Goal: Task Accomplishment & Management: Use online tool/utility

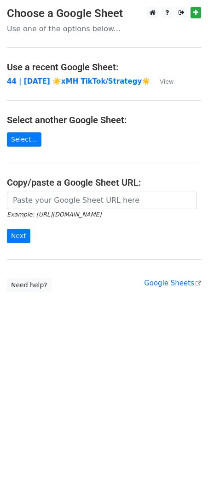
click at [87, 190] on main "Choose a Google Sheet Use one of the options below... Use a recent Google Sheet…" at bounding box center [104, 150] width 208 height 286
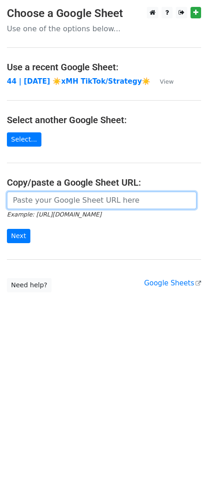
click at [71, 199] on input "url" at bounding box center [101, 200] width 189 height 17
paste input "https://docs.google.com/spreadsheets/d/1JJSrL7Bcq2xyhYGb2_7kmxqI3y-kAR_McR-Iuhm…"
type input "https://docs.google.com/spreadsheets/d/1JJSrL7Bcq2xyhYGb2_7kmxqI3y-kAR_McR-Iuhm…"
click at [7, 229] on input "Next" at bounding box center [18, 236] width 23 height 14
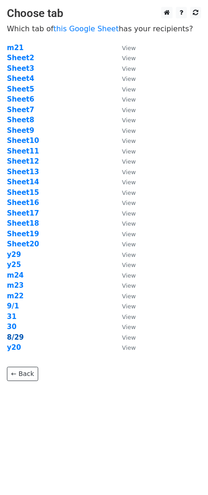
click at [12, 335] on strong "8/29" at bounding box center [15, 337] width 17 height 8
click at [22, 337] on strong "8/29" at bounding box center [15, 337] width 17 height 8
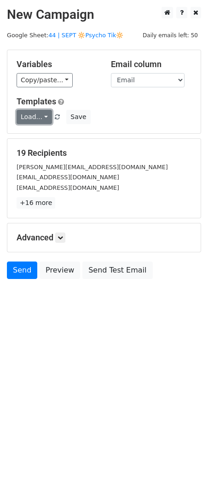
click at [37, 116] on link "Load..." at bounding box center [34, 117] width 35 height 14
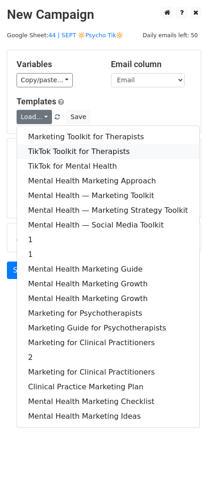
click at [45, 150] on link "TikTok Toolkit for Therapists" at bounding box center [108, 151] width 182 height 15
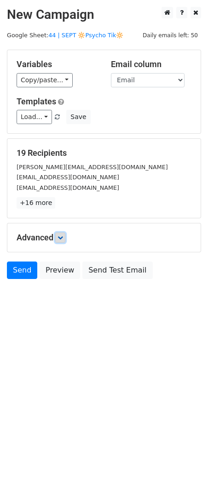
click at [59, 237] on icon at bounding box center [60, 238] width 6 height 6
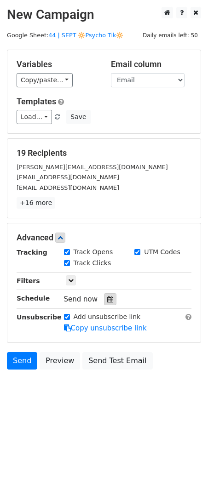
click at [107, 296] on icon at bounding box center [110, 299] width 6 height 6
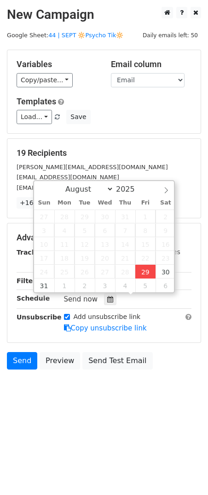
type input "2025-08-29 15:32"
type input "03"
type input "32"
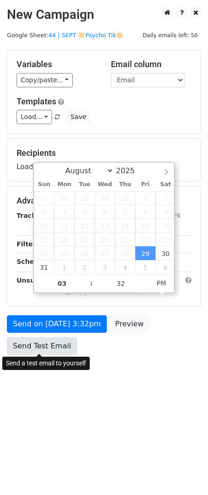
click at [44, 338] on link "Send Test Email" at bounding box center [42, 346] width 70 height 17
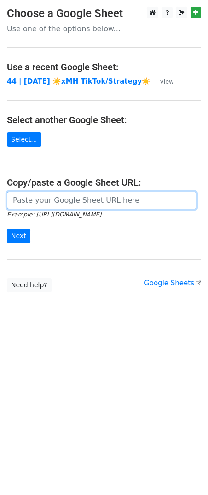
click at [97, 196] on input "url" at bounding box center [101, 200] width 189 height 17
paste input "https://docs.google.com/spreadsheets/d/1JJSrL7Bcq2xyhYGb2_7kmxqI3y-kAR_McR-Iuhm…"
type input "https://docs.google.com/spreadsheets/d/1JJSrL7Bcq2xyhYGb2_7kmxqI3y-kAR_McR-Iuhm…"
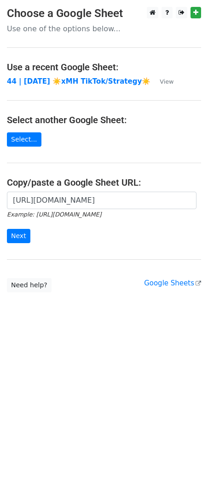
scroll to position [0, 0]
click at [25, 231] on input "Next" at bounding box center [18, 236] width 23 height 14
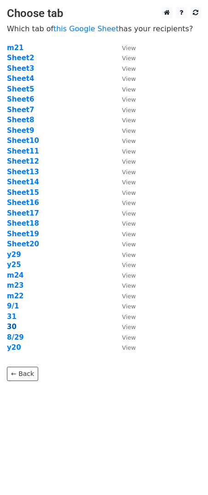
click at [14, 325] on strong "30" at bounding box center [12, 327] width 10 height 8
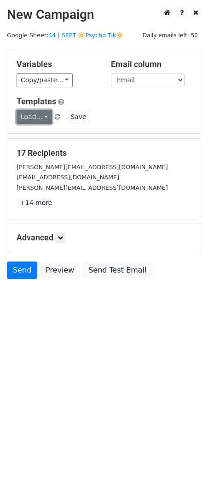
click at [34, 120] on link "Load..." at bounding box center [34, 117] width 35 height 14
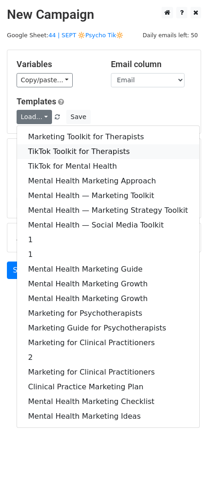
click at [38, 148] on link "TikTok Toolkit for Therapists" at bounding box center [108, 151] width 182 height 15
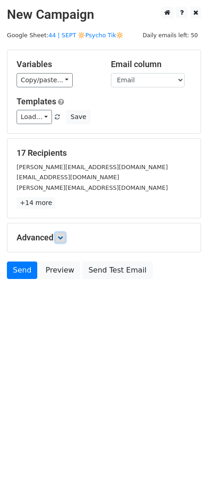
click at [58, 240] on link at bounding box center [60, 238] width 10 height 10
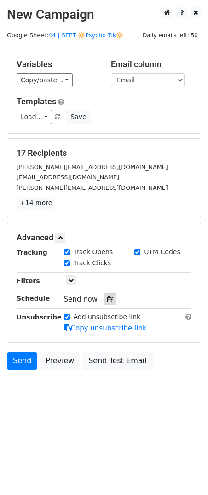
click at [107, 299] on icon at bounding box center [110, 299] width 6 height 6
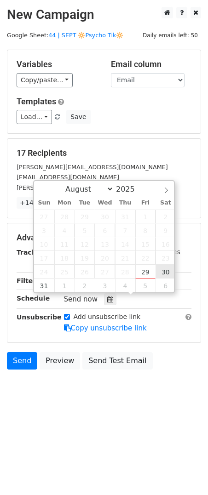
type input "2025-08-30 12:00"
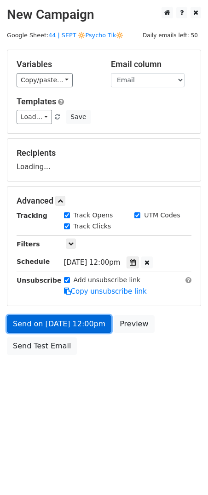
click at [88, 317] on link "Send on Aug 30 at 12:00pm" at bounding box center [59, 323] width 104 height 17
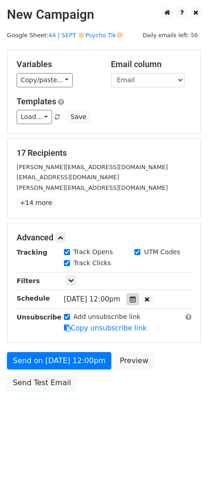
click at [139, 294] on div at bounding box center [132, 299] width 12 height 12
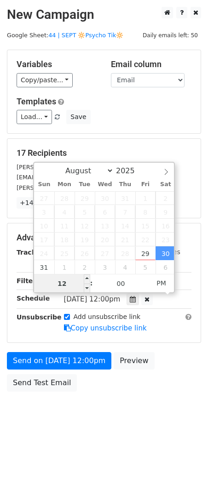
click at [68, 291] on input "12" at bounding box center [62, 284] width 56 height 18
type input "4"
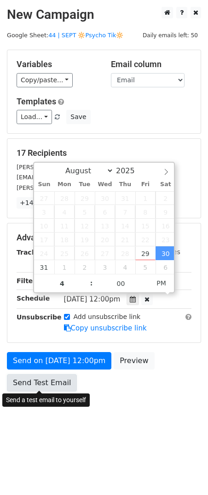
type input "2025-08-30 16:00"
click at [26, 382] on link "Send Test Email" at bounding box center [42, 382] width 70 height 17
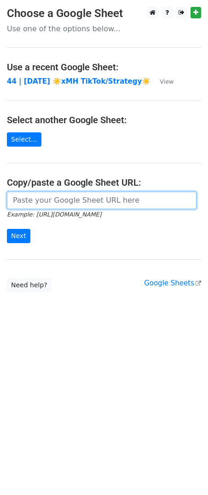
click at [57, 200] on input "url" at bounding box center [101, 200] width 189 height 17
paste input "[URL][DOMAIN_NAME]"
type input "[URL][DOMAIN_NAME]"
click at [7, 229] on input "Next" at bounding box center [18, 236] width 23 height 14
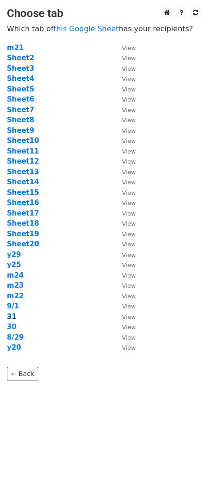
click at [11, 317] on strong "31" at bounding box center [12, 317] width 10 height 8
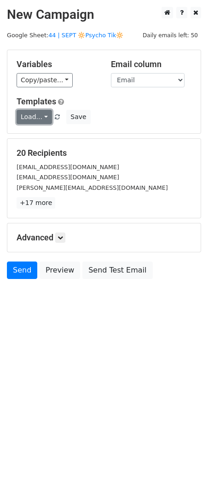
click at [37, 119] on link "Load..." at bounding box center [34, 117] width 35 height 14
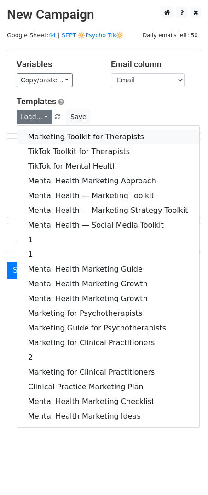
click at [37, 136] on link "Marketing Toolkit for Therapists" at bounding box center [108, 137] width 182 height 15
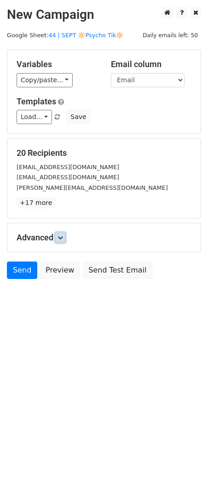
click at [61, 235] on icon at bounding box center [60, 238] width 6 height 6
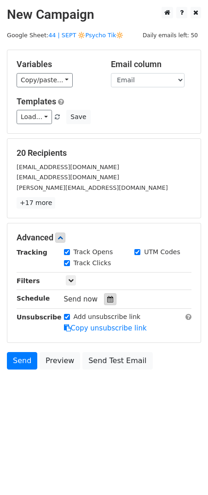
click at [105, 302] on div at bounding box center [110, 299] width 12 height 12
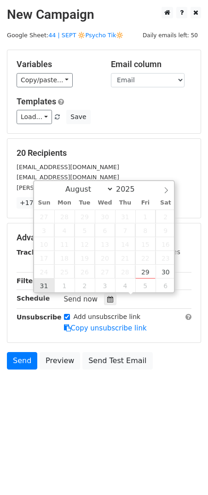
type input "2025-08-31 12:00"
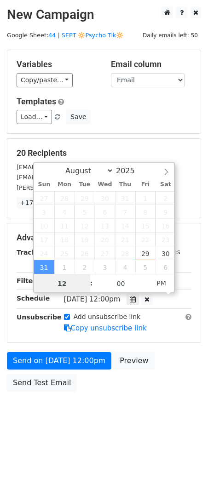
type input "5"
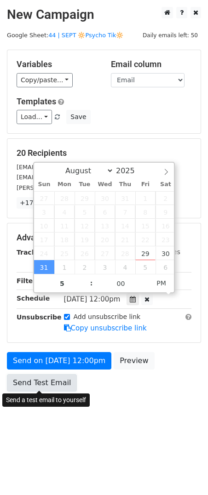
type input "2025-08-31 17:00"
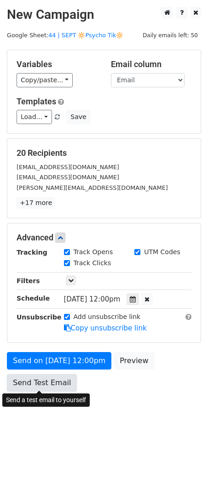
click at [32, 381] on link "Send Test Email" at bounding box center [42, 382] width 70 height 17
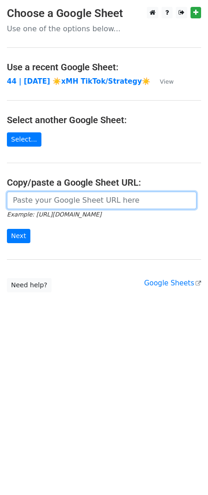
click at [72, 193] on input "url" at bounding box center [101, 200] width 189 height 17
paste input "[URL][DOMAIN_NAME]"
type input "[URL][DOMAIN_NAME]"
click at [7, 229] on input "Next" at bounding box center [18, 236] width 23 height 14
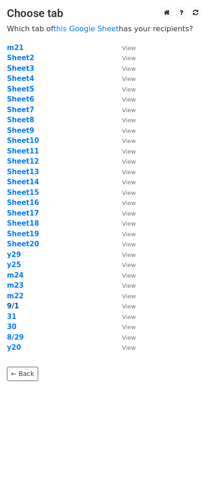
click at [14, 304] on strong "9/1" at bounding box center [13, 306] width 12 height 8
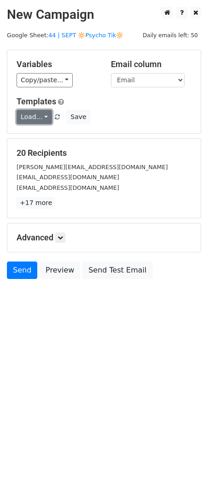
click at [34, 116] on link "Load..." at bounding box center [34, 117] width 35 height 14
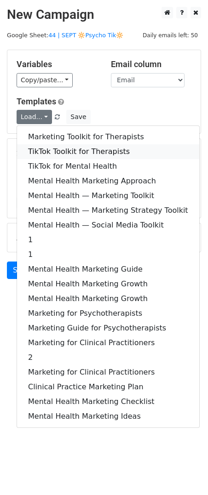
click at [44, 145] on link "TikTok Toolkit for Therapists" at bounding box center [108, 151] width 182 height 15
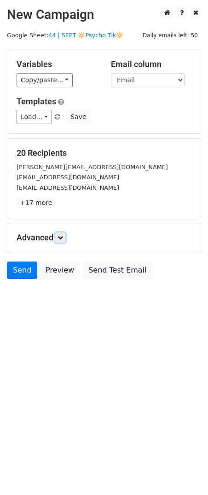
drag, startPoint x: 61, startPoint y: 237, endPoint x: 67, endPoint y: 242, distance: 7.8
click at [61, 236] on icon at bounding box center [60, 238] width 6 height 6
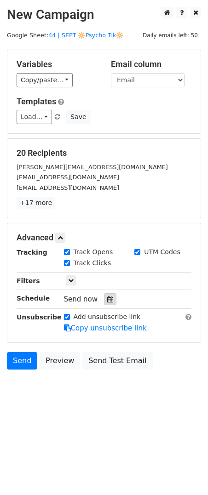
click at [107, 296] on icon at bounding box center [110, 299] width 6 height 6
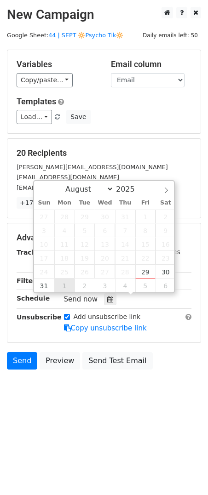
type input "[DATE] 12:00"
select select "8"
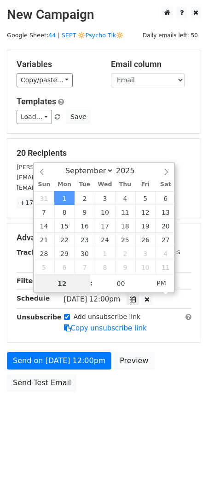
type input "6"
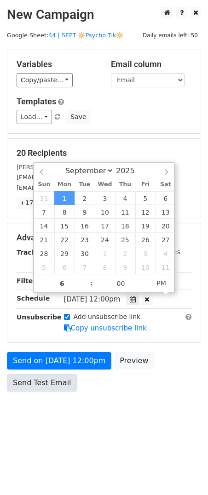
type input "[DATE] 18:00"
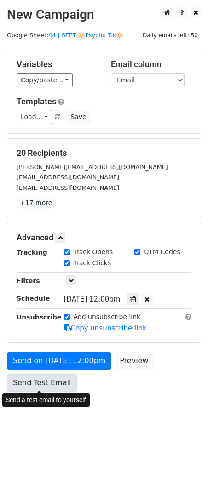
click at [41, 387] on link "Send Test Email" at bounding box center [42, 382] width 70 height 17
